Goal: Transaction & Acquisition: Purchase product/service

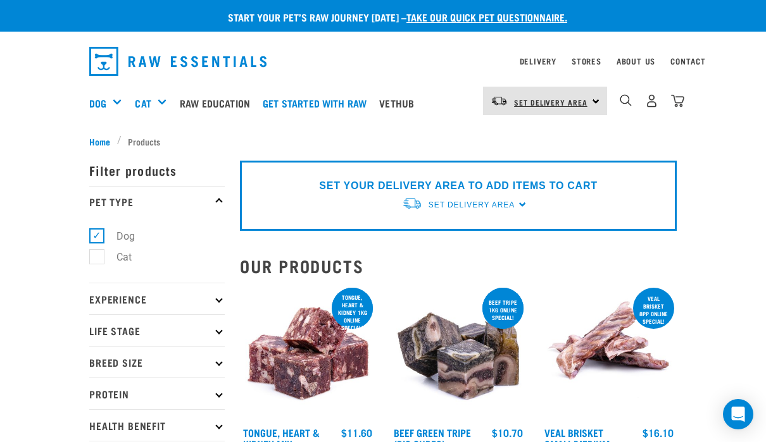
click at [568, 100] on span "Set Delivery Area" at bounding box center [550, 102] width 73 height 4
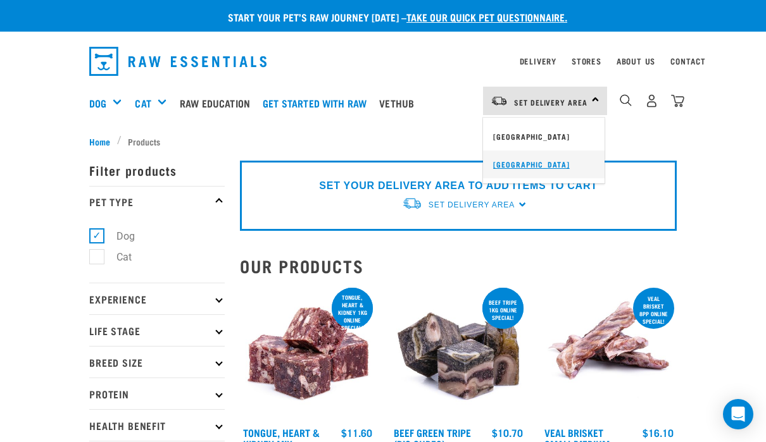
click at [533, 165] on link "[GEOGRAPHIC_DATA]" at bounding box center [543, 165] width 121 height 28
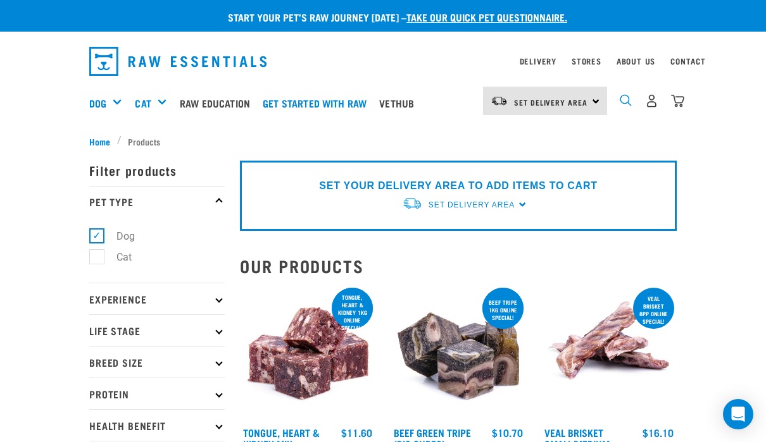
click at [624, 102] on img "dropdown navigation" at bounding box center [625, 100] width 12 height 12
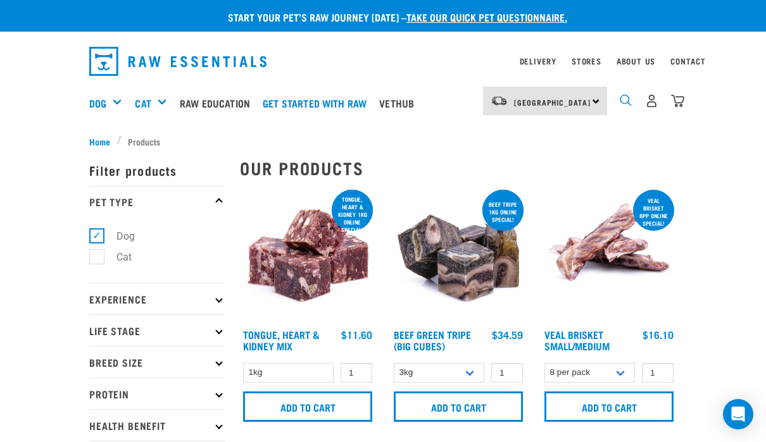
click at [622, 101] on img "dropdown navigation" at bounding box center [625, 100] width 12 height 12
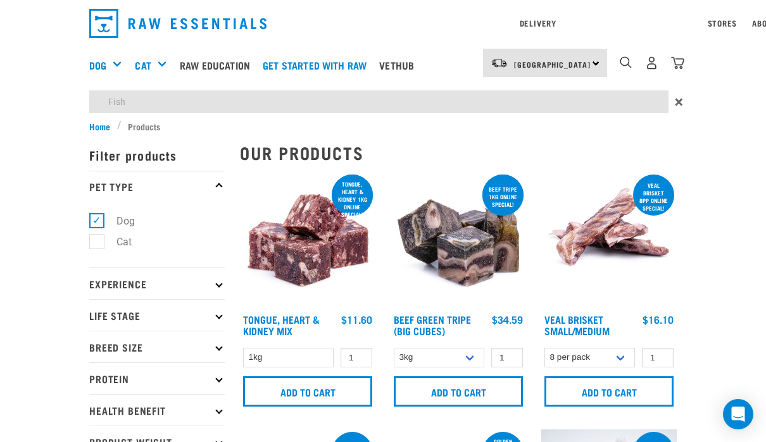
type input "Fish"
